Goal: Information Seeking & Learning: Learn about a topic

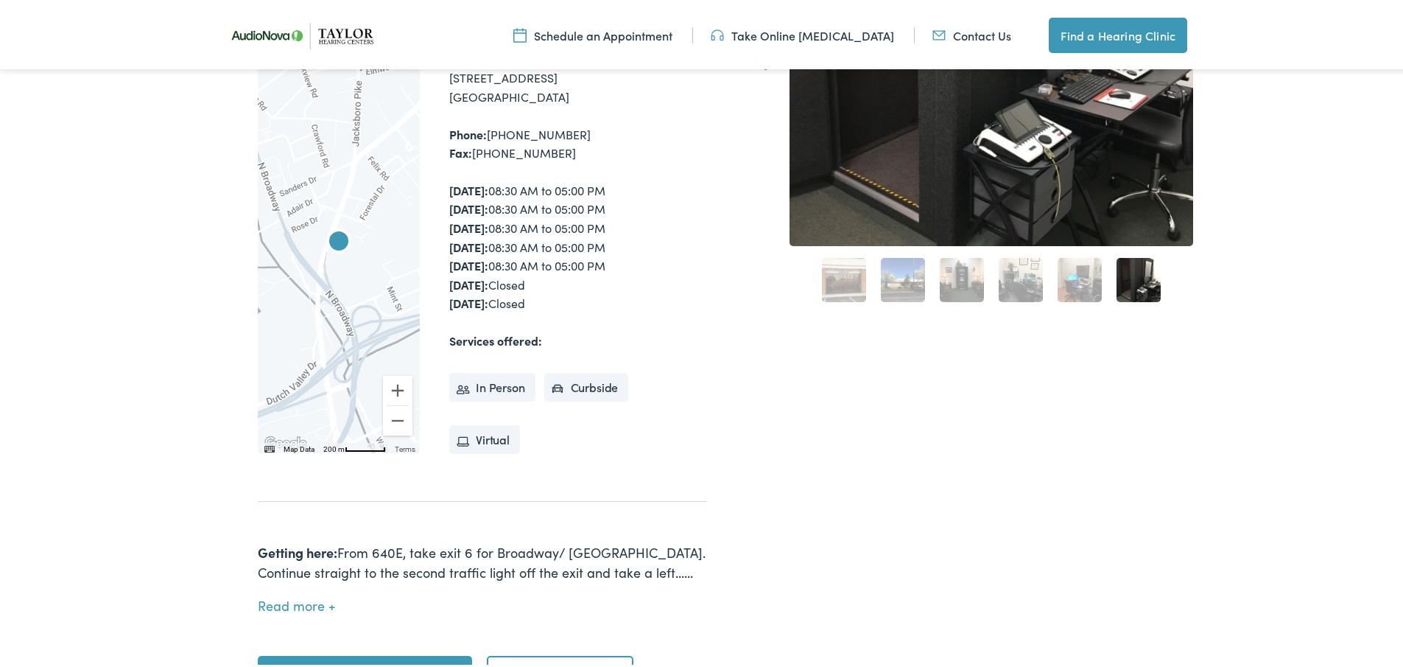
click at [789, 34] on link "Take Online [MEDICAL_DATA]" at bounding box center [802, 32] width 183 height 16
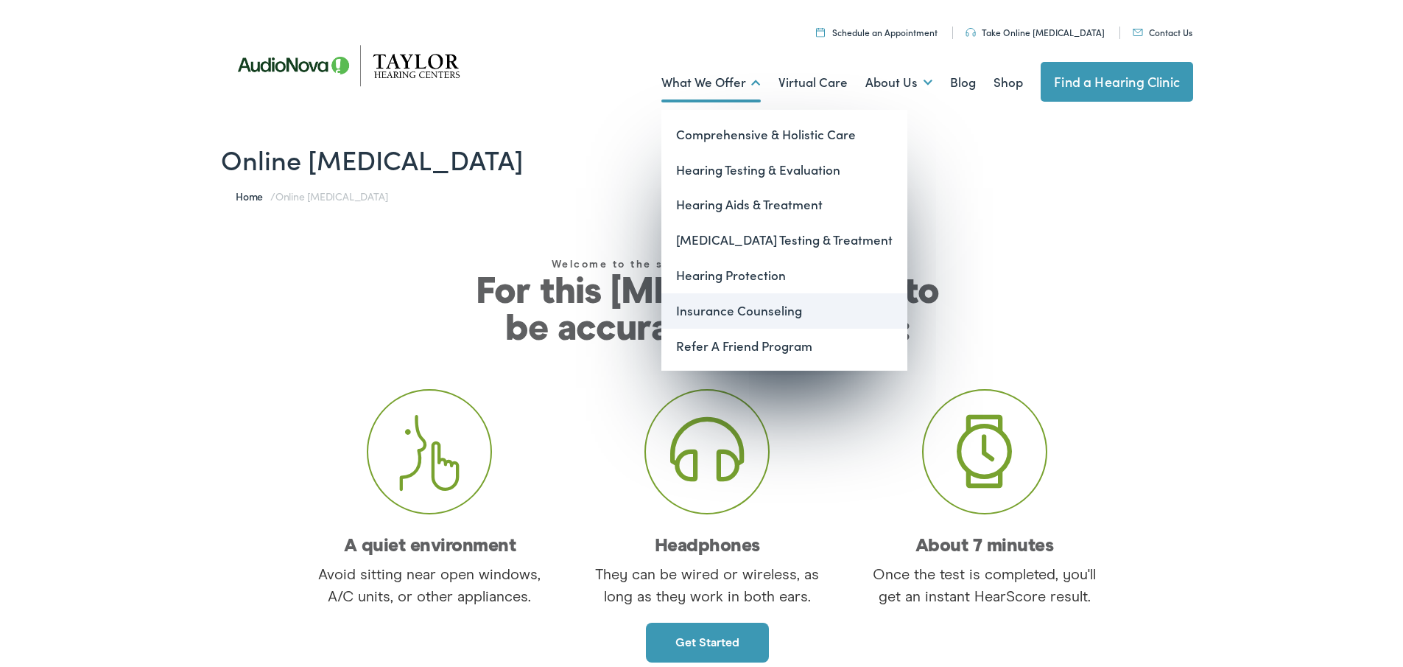
click at [744, 309] on link "Insurance Counseling" at bounding box center [784, 307] width 246 height 35
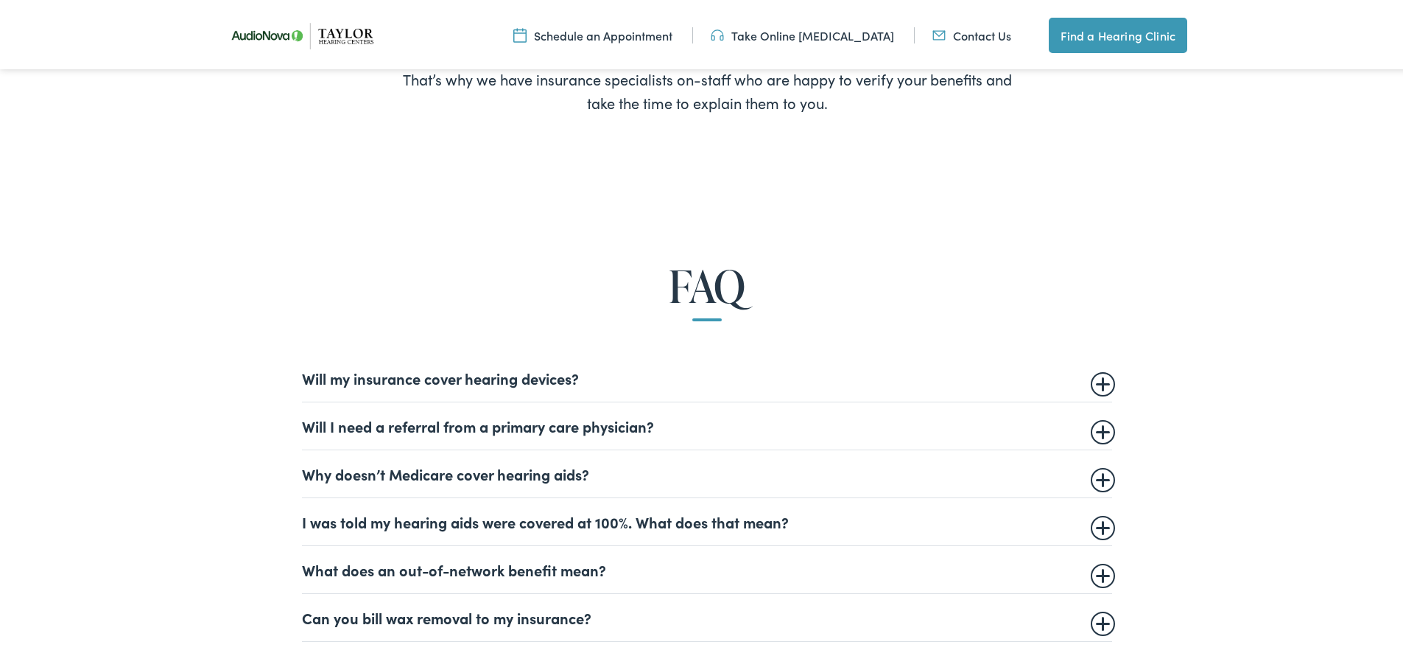
scroll to position [957, 0]
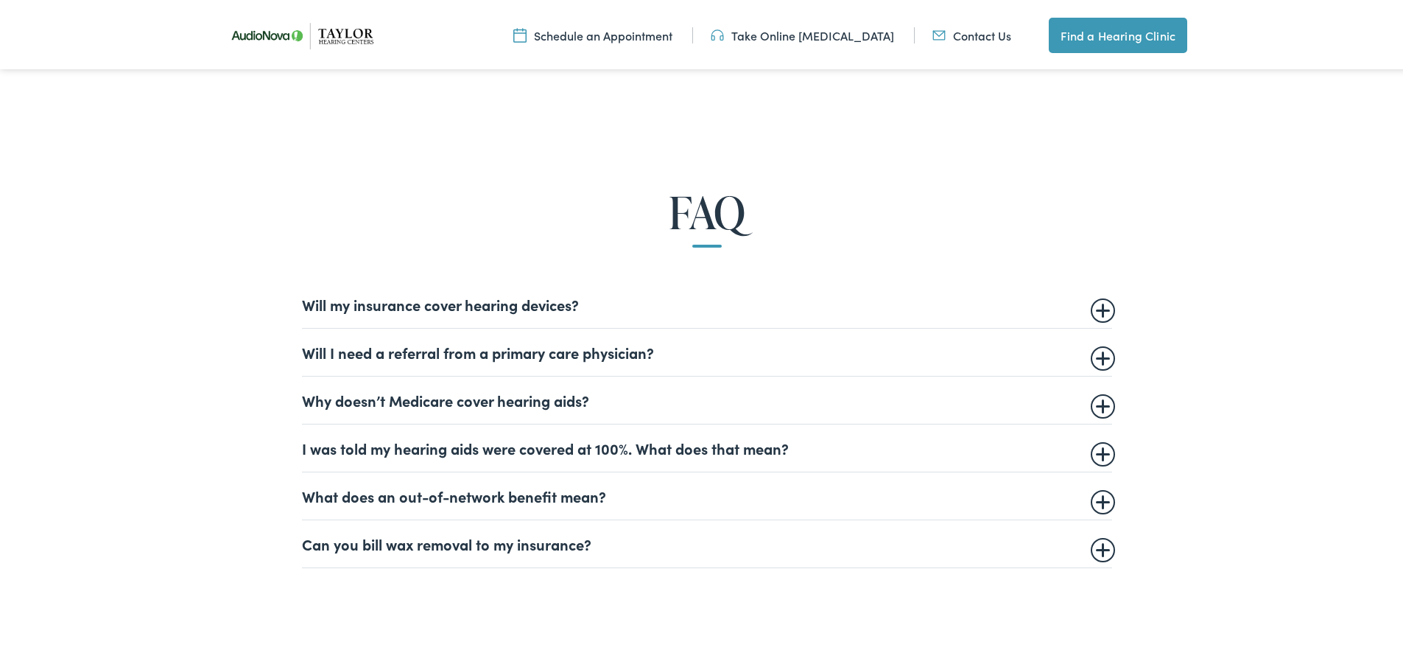
click at [560, 396] on summary "Why doesn’t Medicare cover hearing aids?" at bounding box center [707, 397] width 810 height 18
